Goal: Book appointment/travel/reservation

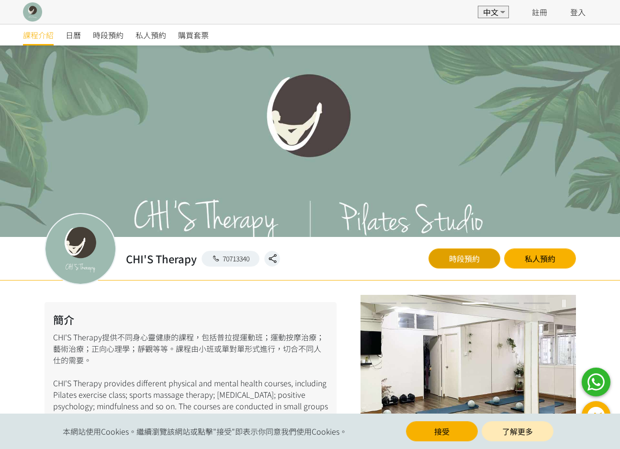
click at [469, 262] on link "時段預約" at bounding box center [464, 258] width 72 height 20
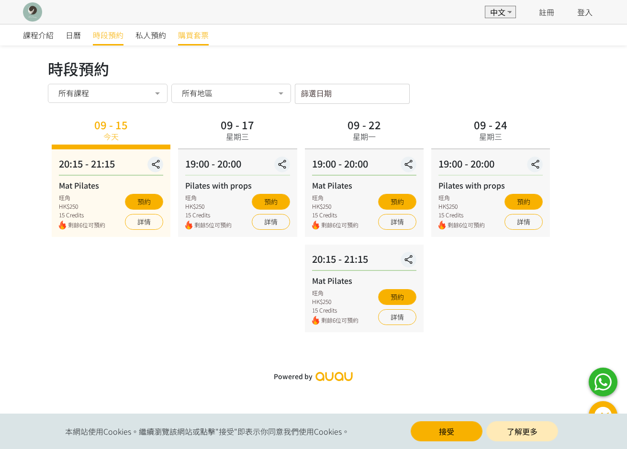
click at [200, 35] on span "購買套票" at bounding box center [193, 34] width 31 height 11
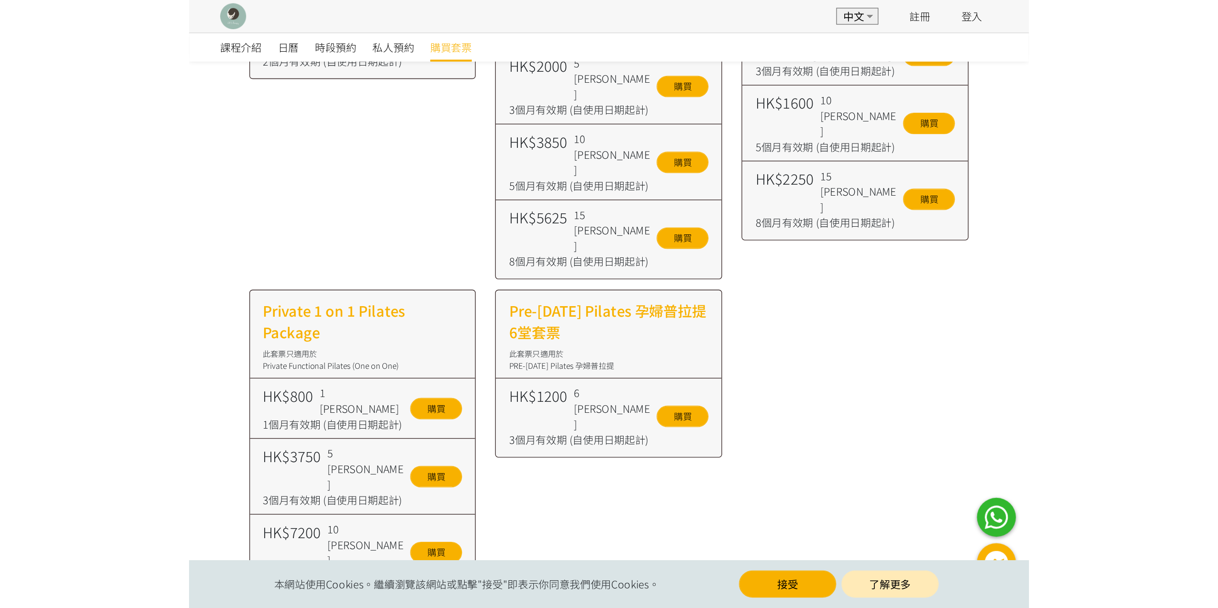
scroll to position [40, 0]
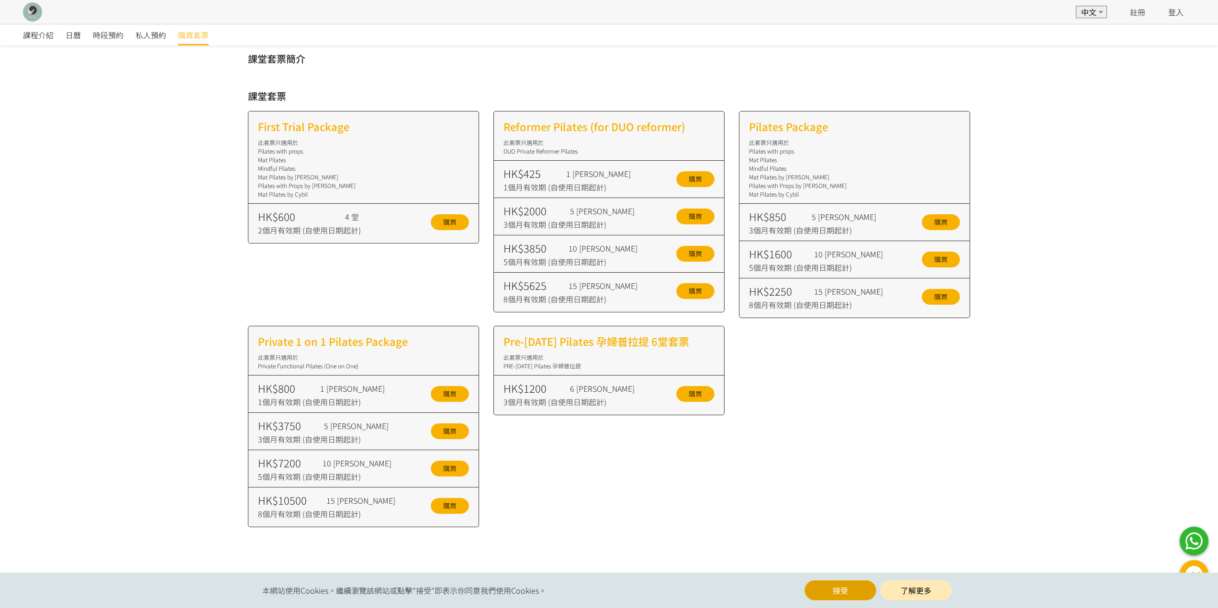
click at [619, 448] on button "接受" at bounding box center [840, 590] width 72 height 20
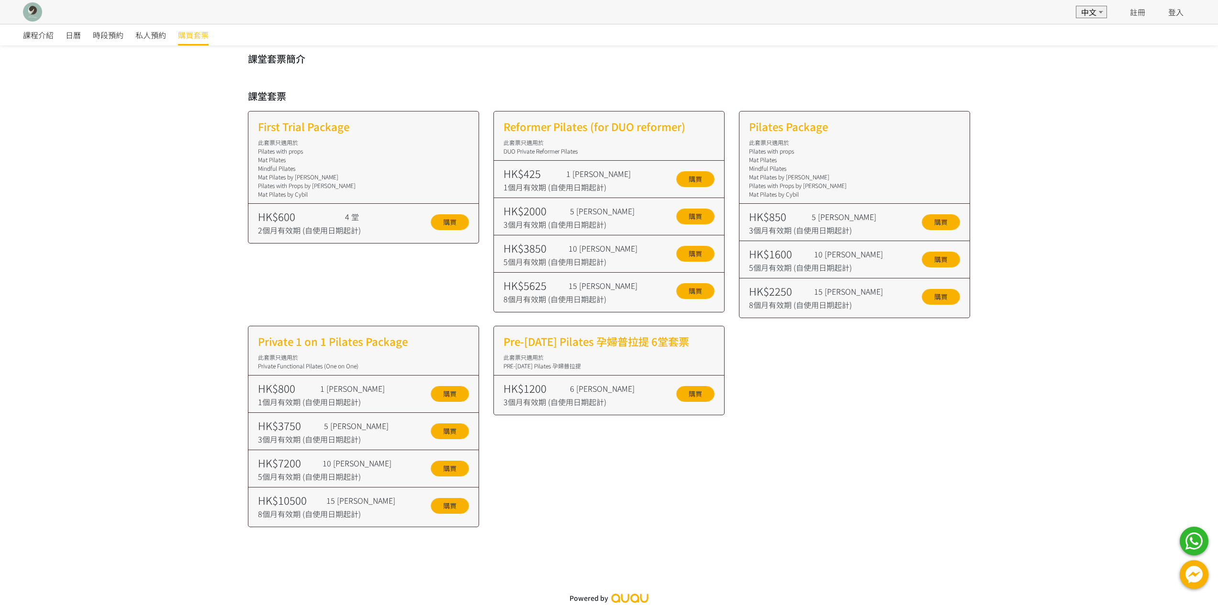
click at [619, 448] on link at bounding box center [608, 598] width 79 height 10
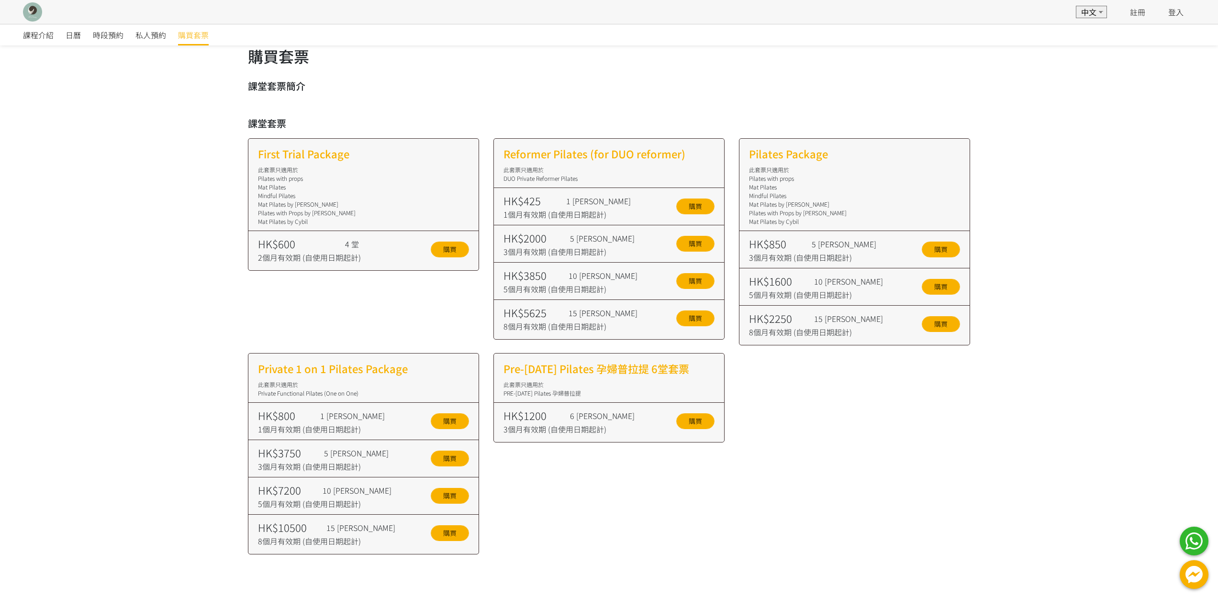
scroll to position [0, 0]
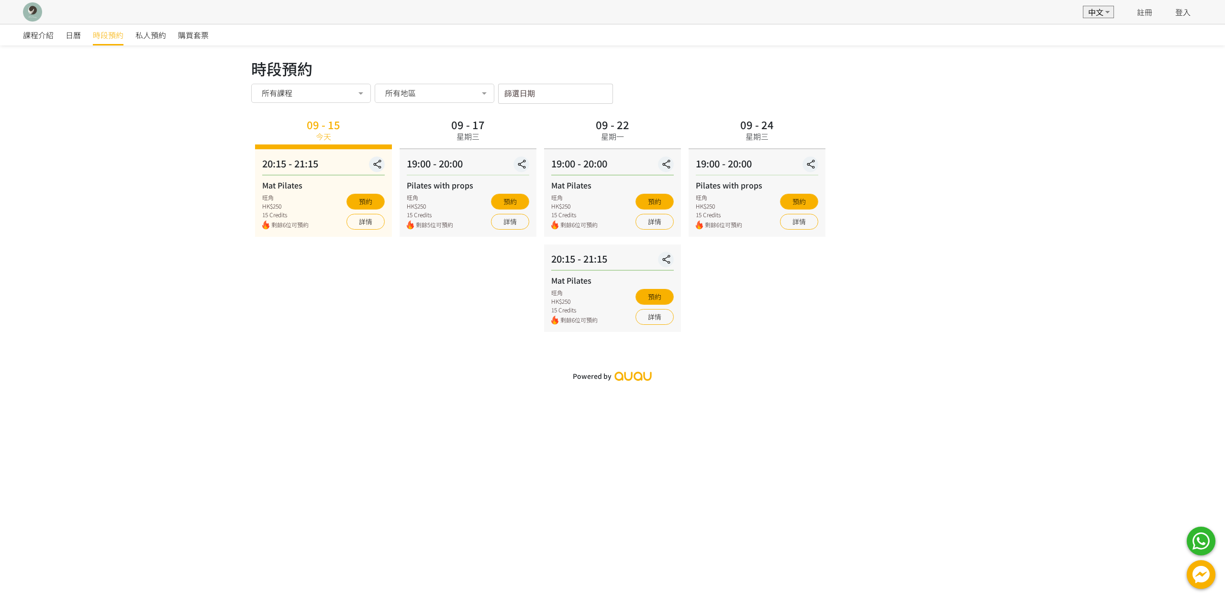
click at [471, 141] on div "星期三" at bounding box center [468, 136] width 23 height 11
click at [447, 172] on div "19:00 - 20:00" at bounding box center [468, 165] width 123 height 19
click at [441, 165] on div "19:00 - 20:00" at bounding box center [468, 165] width 123 height 19
click at [362, 206] on button "預約" at bounding box center [365, 202] width 38 height 16
click at [874, 295] on div "09 - 15 [DATE] 20:15 - 21:15 Mat Pilates 旺角 HK$250 15 Credits 剩餘6位可預約 預約 詳情 09 …" at bounding box center [612, 223] width 723 height 217
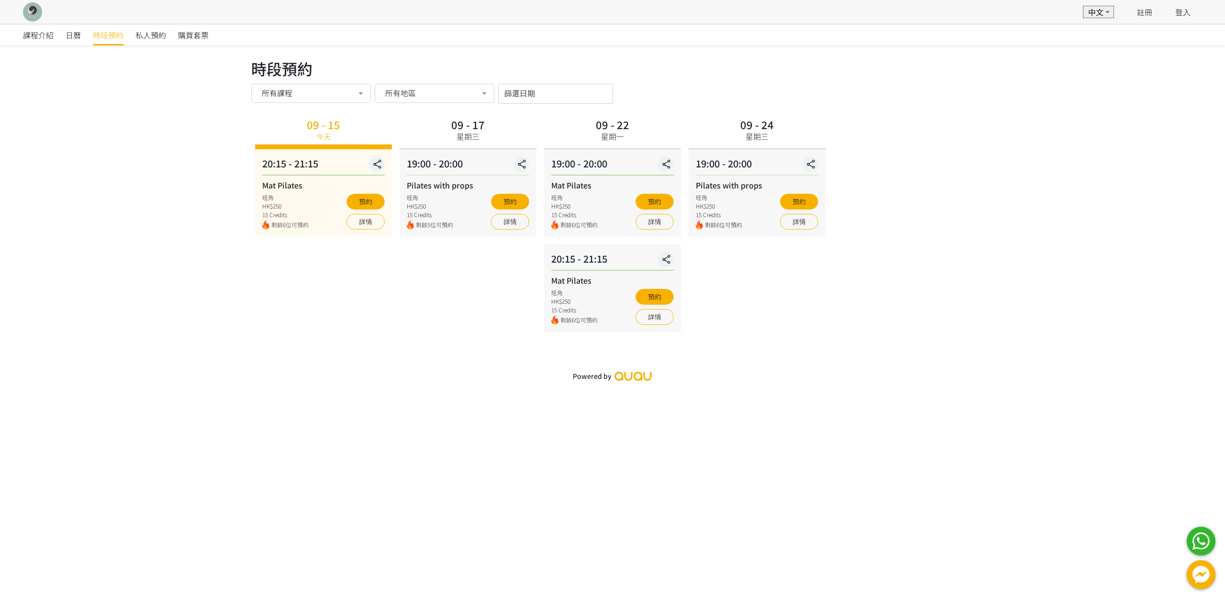
click at [811, 279] on div "09 - 24 星期三 19:00 - 20:00 Pilates with props 旺角 HK$250 15 Credits 剩餘6位可預約 預約 詳情" at bounding box center [757, 223] width 145 height 217
click at [801, 278] on div "09 - 24 星期三 19:00 - 20:00 Pilates with props 旺角 HK$250 15 Credits 剩餘6位可預約 預約 詳情" at bounding box center [757, 223] width 145 height 217
click at [803, 276] on div "09 - 24 星期三 19:00 - 20:00 Pilates with props 旺角 HK$250 15 Credits 剩餘6位可預約 預約 詳情" at bounding box center [757, 223] width 145 height 217
click at [131, 37] on div "時段預約" at bounding box center [114, 34] width 43 height 21
click at [143, 35] on span "私人預約" at bounding box center [150, 34] width 31 height 11
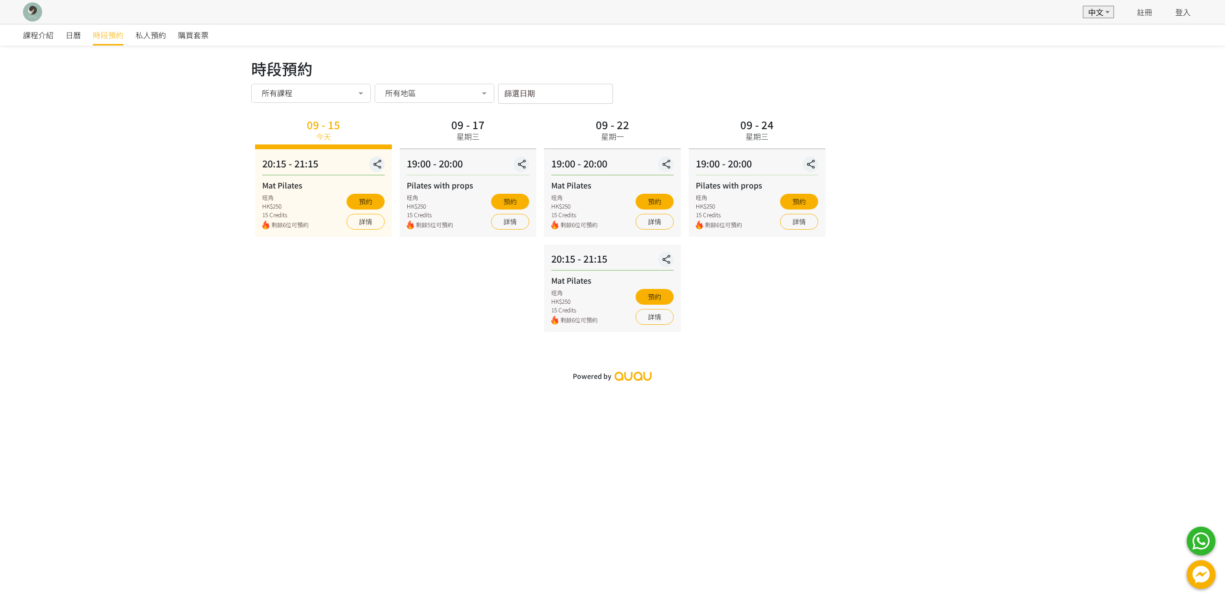
click at [990, 124] on div "課程介紹 日曆 時段預約 私人預約 購買套票 時段預約 時段預約 所有課程 所有課程 Mat Pilates Pilates with props No el…" at bounding box center [612, 205] width 1225 height 362
drag, startPoint x: 990, startPoint y: 124, endPoint x: 981, endPoint y: 123, distance: 9.6
click at [981, 123] on div "時段預約 時段預約 所有課程 所有課程 Mat Pilates Pilates with props No elements found. Consider …" at bounding box center [612, 200] width 737 height 287
click at [955, 185] on div "09 - 15 [DATE] 20:15 - 21:15 Mat Pilates 旺角 HK$250 15 Credits 剩餘6位可預約 預約 詳情 09 …" at bounding box center [612, 223] width 723 height 217
click at [939, 175] on div "09 - 15 [DATE] 20:15 - 21:15 Mat Pilates 旺角 HK$250 15 Credits 剩餘6位可預約 預約 詳情 09 …" at bounding box center [612, 223] width 723 height 217
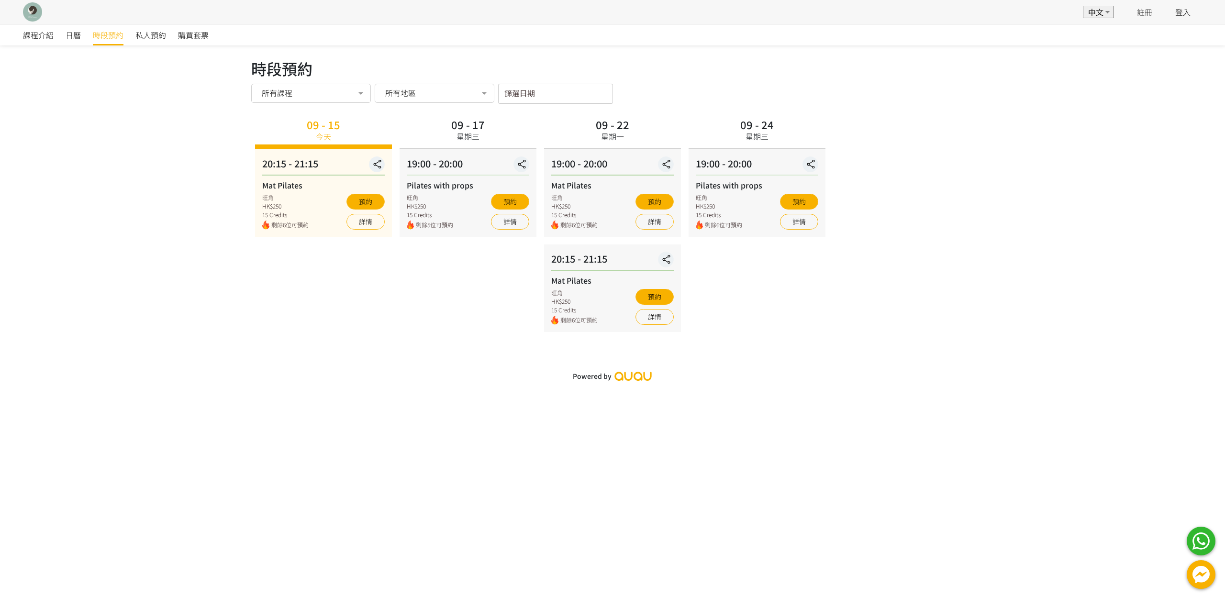
click at [933, 167] on div "09 - 15 [DATE] 20:15 - 21:15 Mat Pilates 旺角 HK$250 15 Credits 剩餘6位可預約 預約 詳情 09 …" at bounding box center [612, 223] width 723 height 217
drag, startPoint x: 982, startPoint y: 189, endPoint x: 982, endPoint y: 177, distance: 12.4
click at [982, 177] on div "課程介紹 日曆 時段預約 私人預約 購買套票 時段預約 時段預約 所有課程 所有課程 Mat Pilates Pilates with props No el…" at bounding box center [612, 205] width 1225 height 362
click at [950, 134] on div "09 - 15 [DATE] 20:15 - 21:15 Mat Pilates 旺角 HK$250 15 Credits 剩餘6位可預約 預約 詳情 09 …" at bounding box center [612, 223] width 723 height 217
drag, startPoint x: 950, startPoint y: 134, endPoint x: 937, endPoint y: 100, distance: 36.6
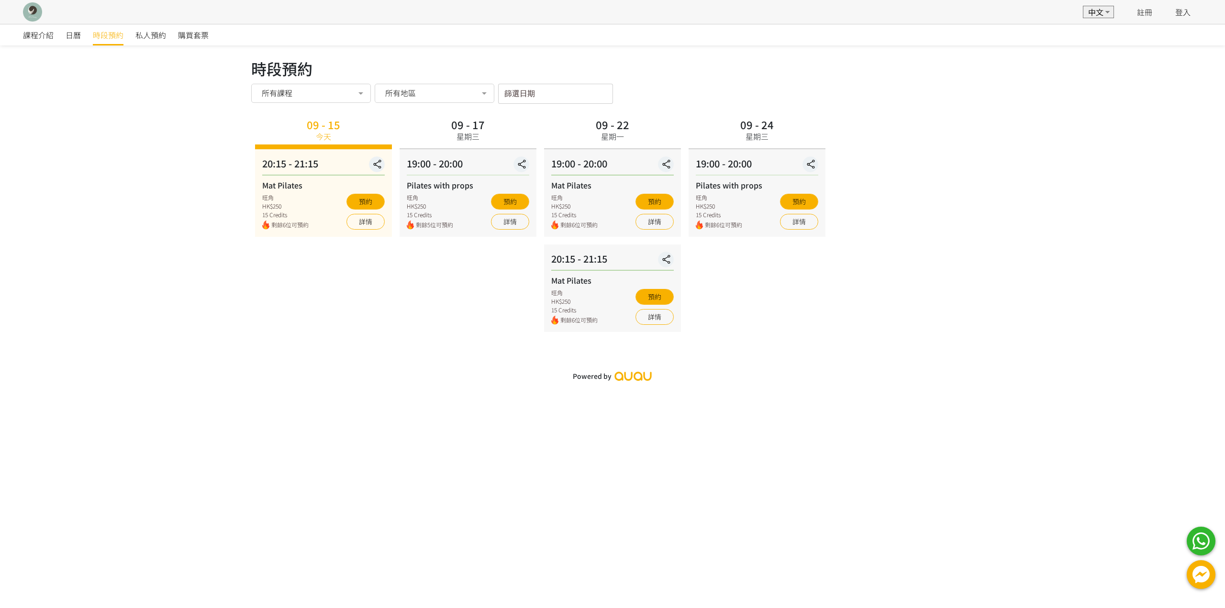
click at [937, 100] on div "時段預約 所有課程 所有課程 Mat Pilates Pilates with props No elements found. Consider chang…" at bounding box center [612, 94] width 723 height 20
drag, startPoint x: 937, startPoint y: 100, endPoint x: 929, endPoint y: 94, distance: 10.4
click at [929, 94] on div "時段預約 所有課程 所有課程 Mat Pilates Pilates with props No elements found. Consider chang…" at bounding box center [612, 94] width 723 height 20
drag, startPoint x: 929, startPoint y: 94, endPoint x: 917, endPoint y: 89, distance: 12.8
click at [917, 89] on div "時段預約 所有課程 所有課程 Mat Pilates Pilates with props No elements found. Consider chang…" at bounding box center [612, 94] width 723 height 20
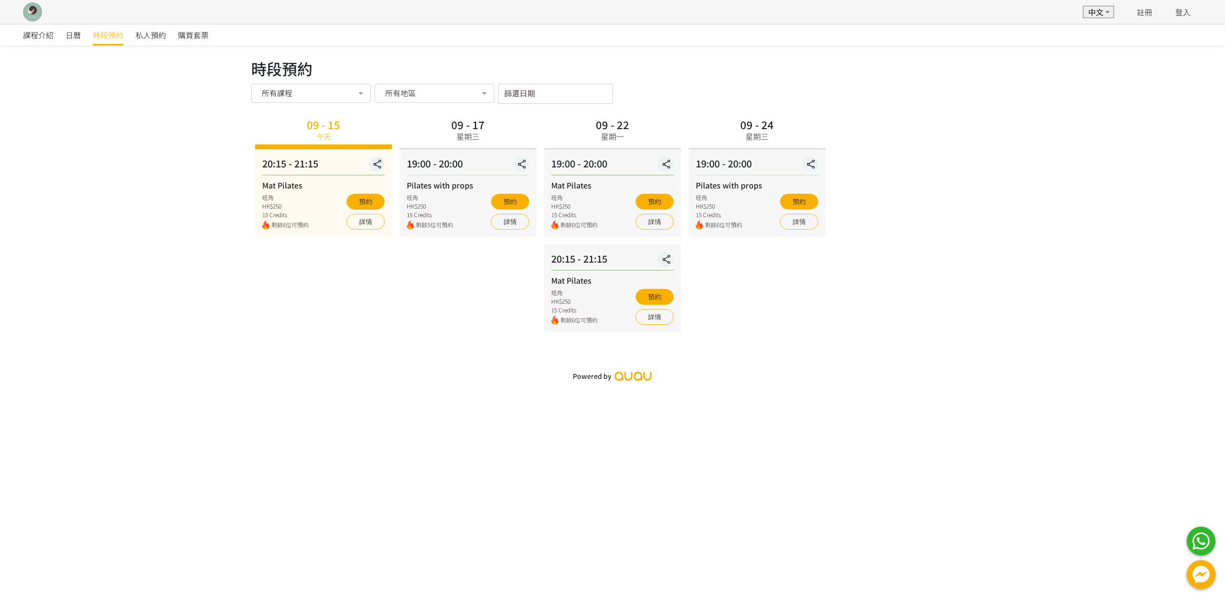
click at [1010, 150] on div "課程介紹 日曆 時段預約 私人預約 購買套票 時段預約 時段預約 所有課程 所有課程 Mat Pilates Pilates with props No el…" at bounding box center [612, 205] width 1225 height 362
click at [892, 178] on div "09 - 15 [DATE] 20:15 - 21:15 Mat Pilates 旺角 HK$250 15 Credits 剩餘6位可預約 預約 詳情 09 …" at bounding box center [612, 223] width 723 height 217
